Goal: Information Seeking & Learning: Learn about a topic

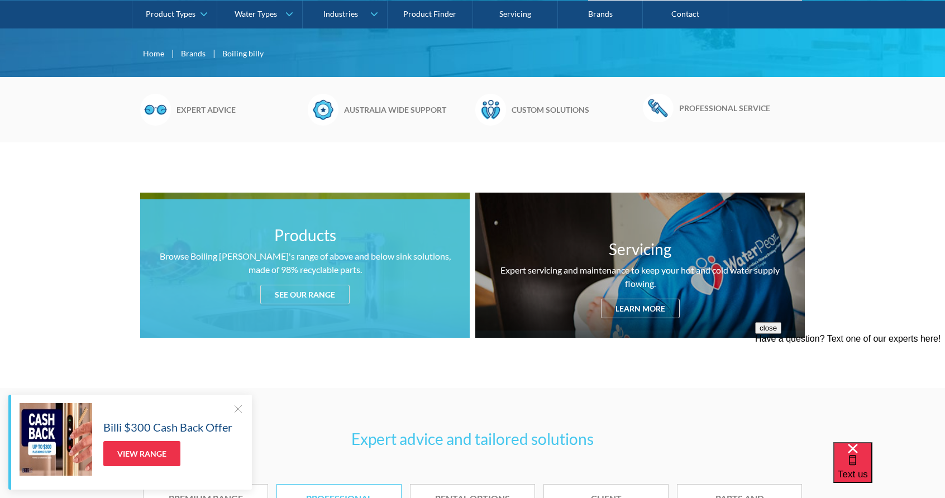
click at [325, 285] on div "See our range" at bounding box center [304, 295] width 89 height 20
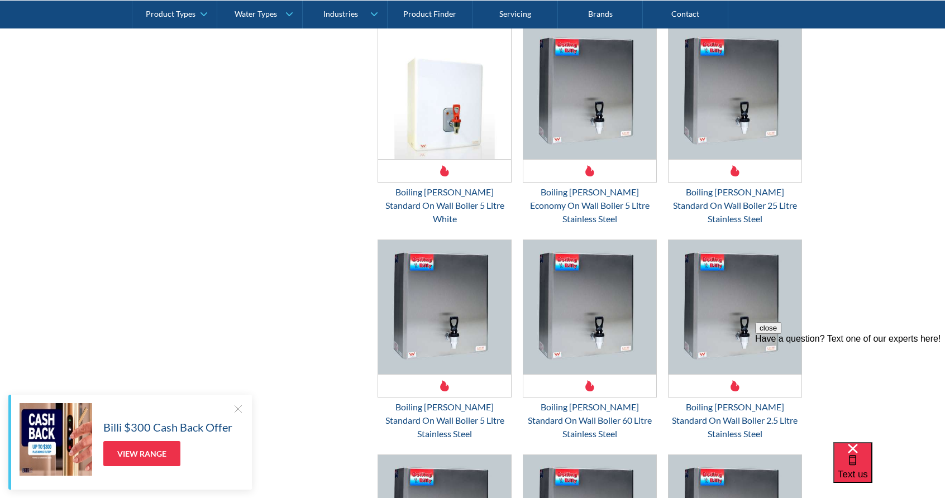
scroll to position [2842, 0]
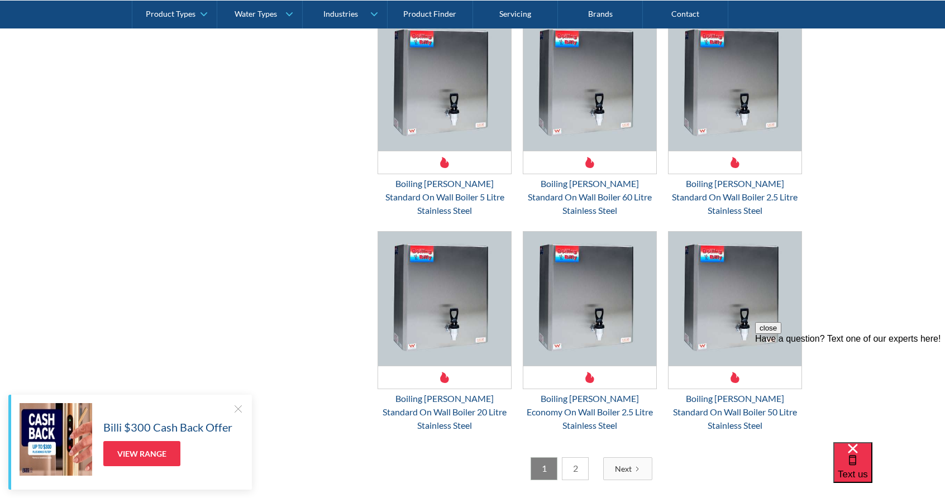
click at [574, 457] on link "2" at bounding box center [575, 468] width 27 height 23
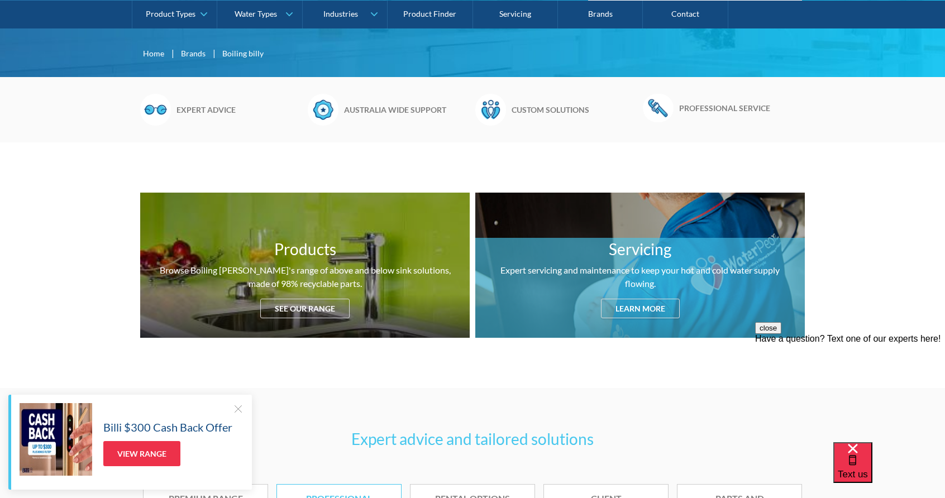
scroll to position [558, 0]
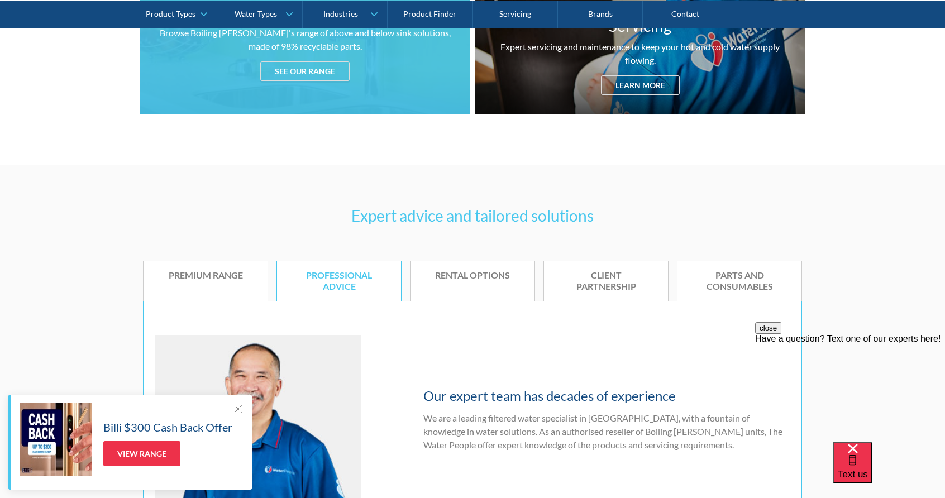
click at [298, 67] on div "See our range" at bounding box center [304, 71] width 89 height 20
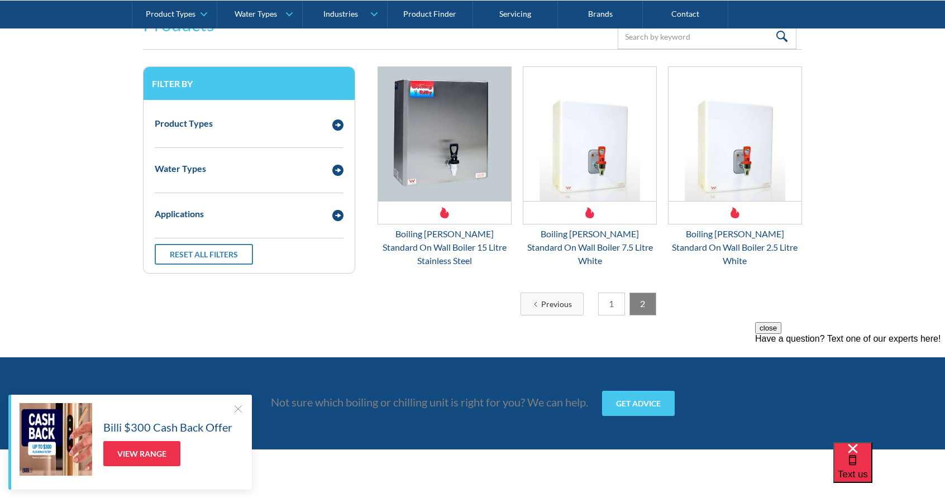
scroll to position [1391, 0]
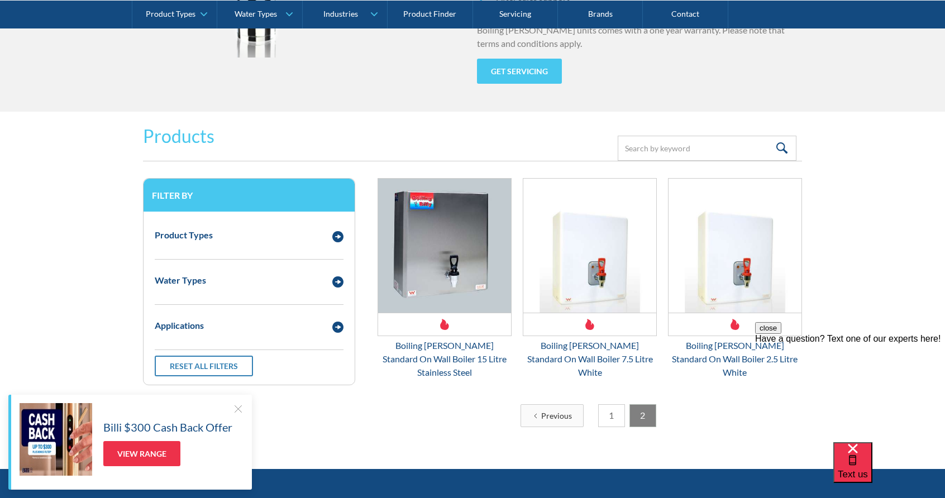
click at [615, 407] on link "1" at bounding box center [611, 415] width 27 height 23
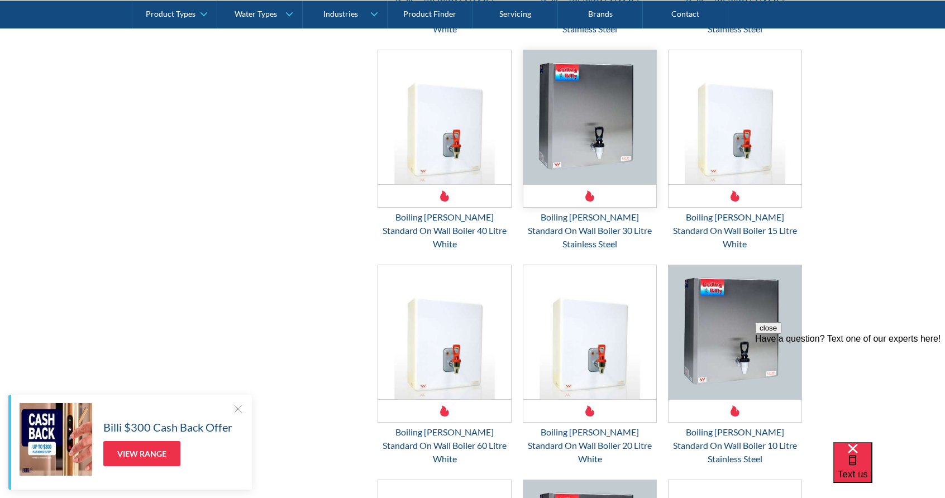
scroll to position [2061, 0]
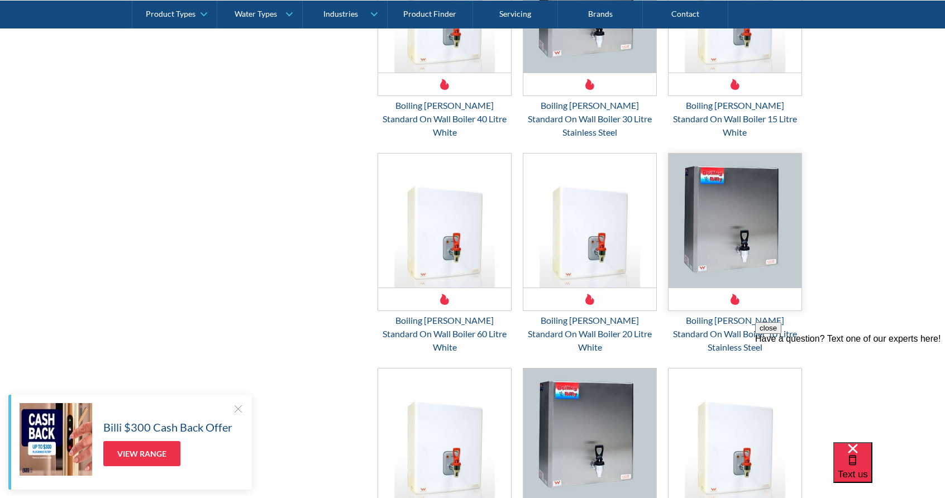
click at [769, 192] on img "Email Form 3" at bounding box center [734, 221] width 133 height 134
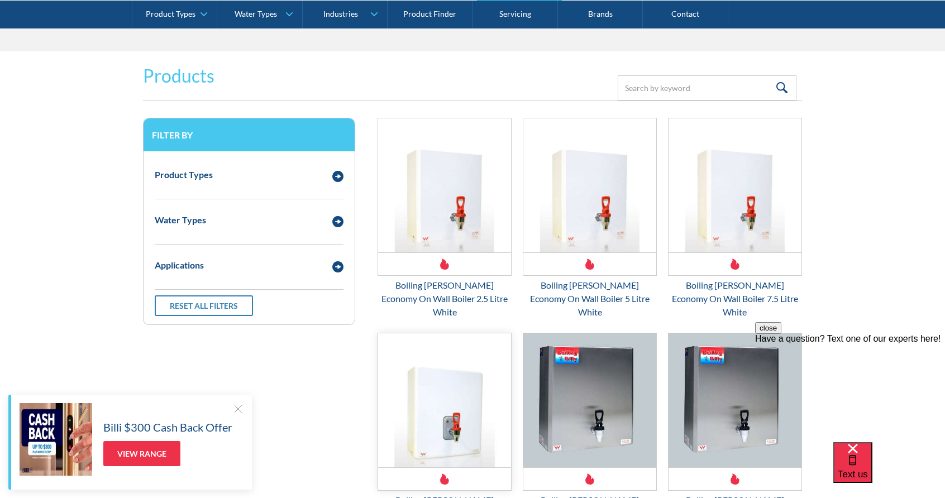
scroll to position [1563, 0]
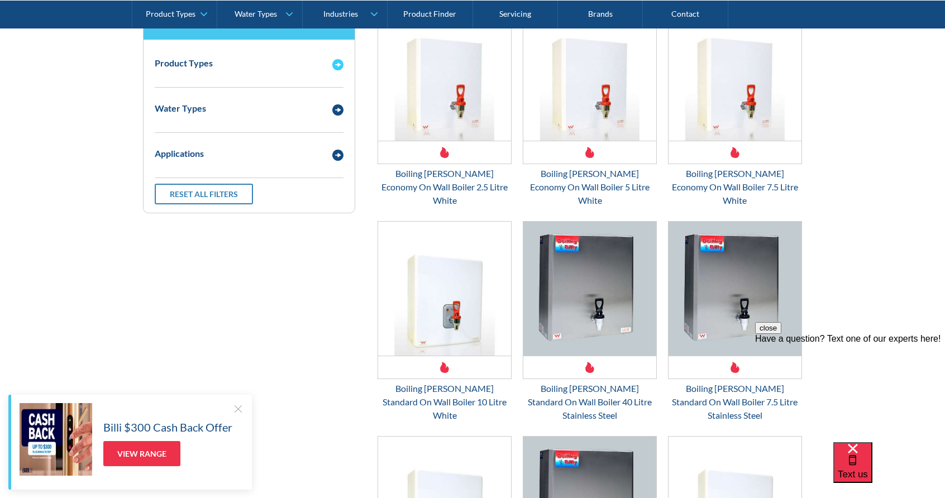
click at [271, 75] on div "Product Types" at bounding box center [249, 63] width 200 height 31
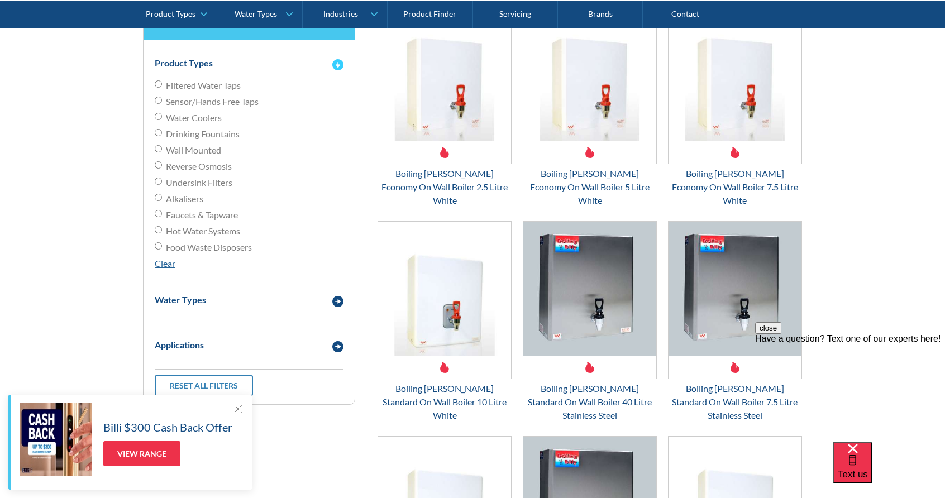
click at [271, 75] on div "Product Types" at bounding box center [249, 63] width 200 height 31
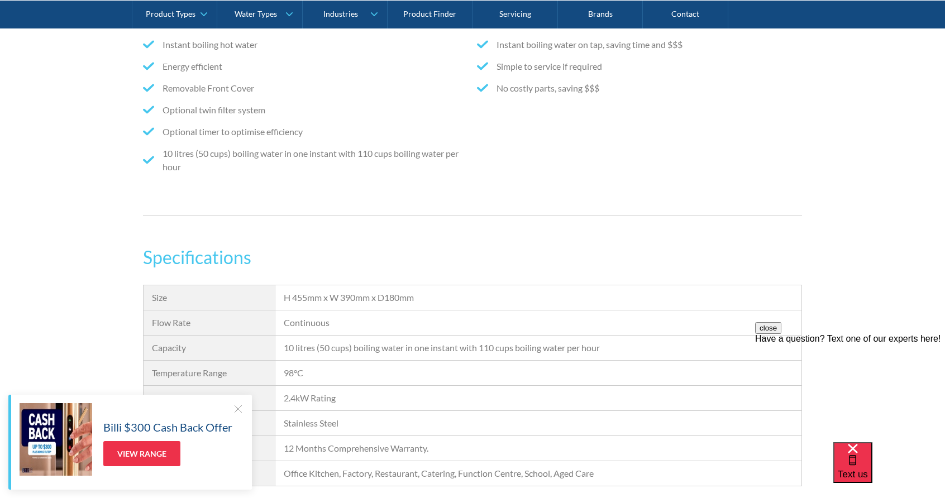
scroll to position [782, 0]
